Goal: Transaction & Acquisition: Purchase product/service

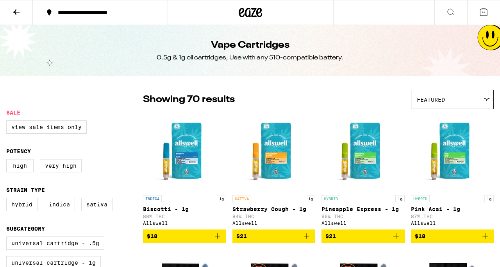
click at [450, 14] on icon at bounding box center [450, 11] width 9 height 9
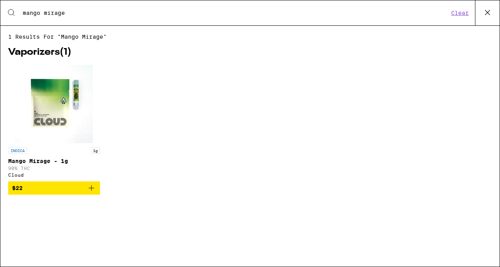
type input "mango mirage"
click at [55, 114] on img "Open page for Mango Mirage - 1g from Cloud" at bounding box center [54, 104] width 78 height 78
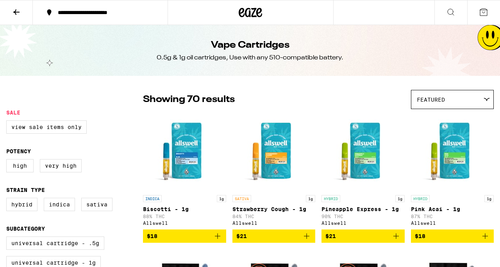
click at [451, 14] on icon at bounding box center [451, 12] width 6 height 6
click at [451, 12] on icon at bounding box center [450, 11] width 9 height 9
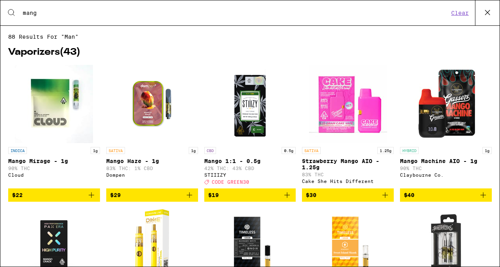
type input "mango"
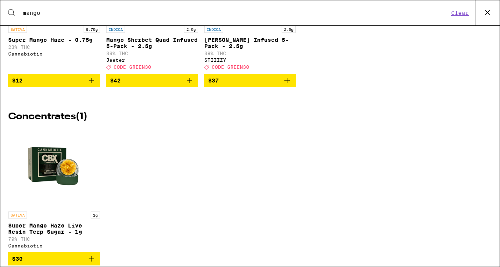
scroll to position [1112, 0]
